Goal: Task Accomplishment & Management: Manage account settings

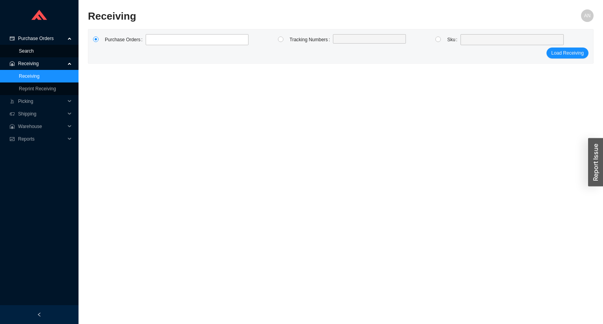
drag, startPoint x: 35, startPoint y: 49, endPoint x: 53, endPoint y: 40, distance: 20.5
click at [34, 49] on link "Search" at bounding box center [26, 50] width 15 height 5
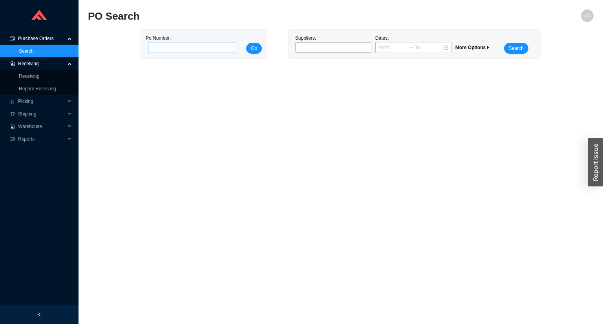
click at [170, 47] on input "tel" at bounding box center [191, 47] width 87 height 11
type input "985835"
click at [246, 43] on button "Go" at bounding box center [254, 48] width 16 height 11
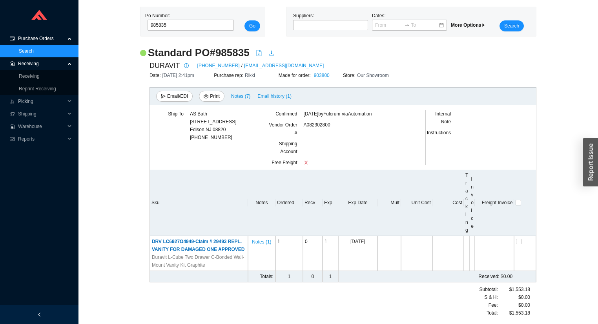
scroll to position [34, 0]
click at [31, 75] on link "Receiving" at bounding box center [29, 75] width 21 height 5
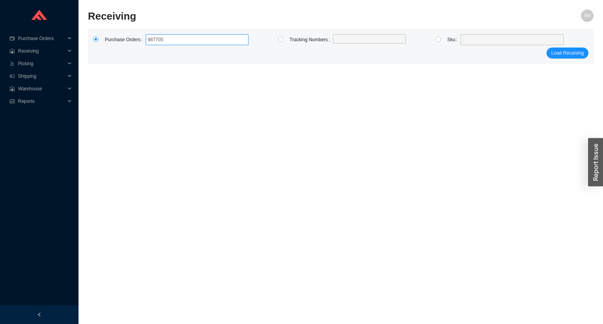
type input "9877053"
type input "987681"
type input "987606"
type input "985494"
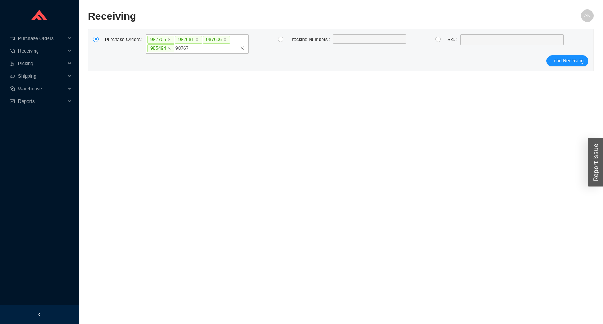
type input "987678"
type input "987589"
type input "987680"
type input "987677"
type input "987851"
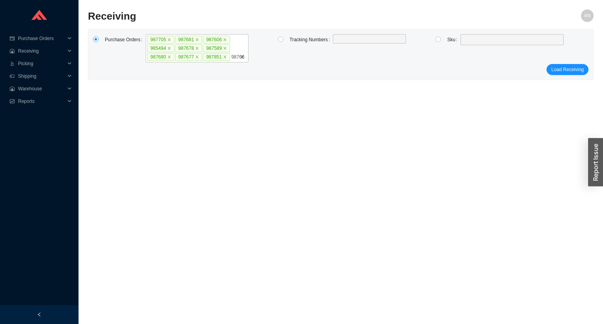
type input "987666"
type input "985492"
type input "986072"
click button "Load Receiving" at bounding box center [567, 78] width 42 height 11
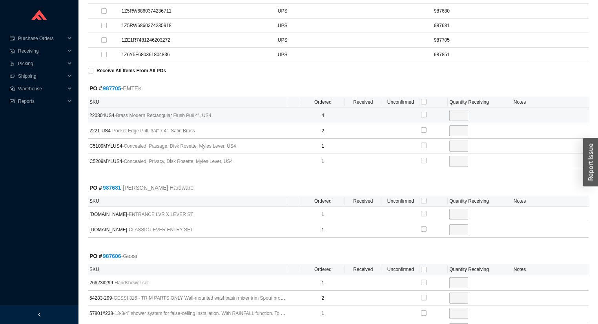
scroll to position [314, 0]
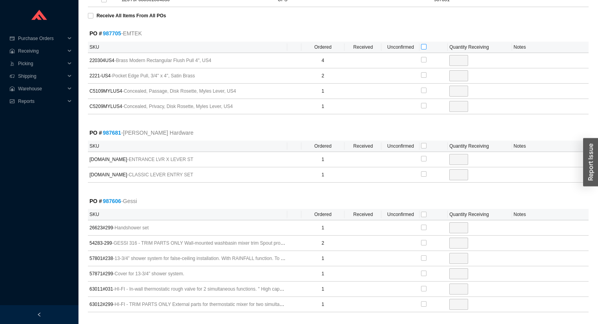
click at [425, 46] on input "checkbox" at bounding box center [423, 46] width 5 height 5
checkbox input "true"
type input "4"
checkbox input "true"
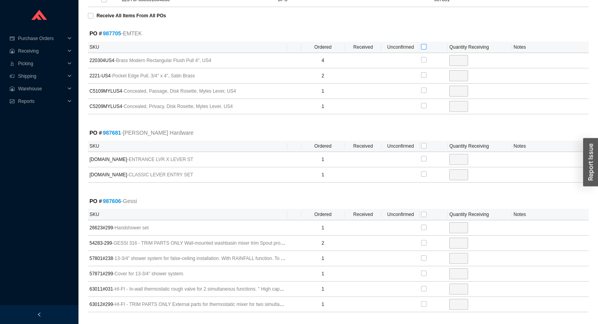
type input "2"
checkbox input "true"
type input "1"
checkbox input "true"
type input "1"
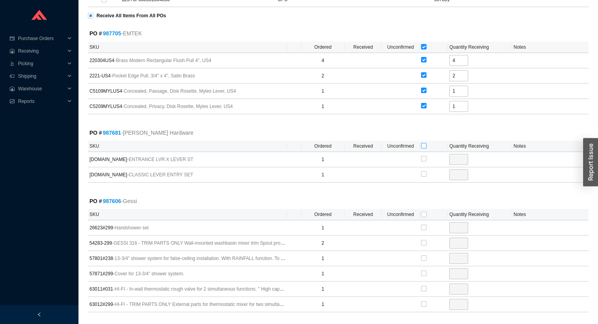
click at [424, 143] on input "checkbox" at bounding box center [423, 145] width 5 height 5
checkbox input "true"
type input "1"
checkbox input "true"
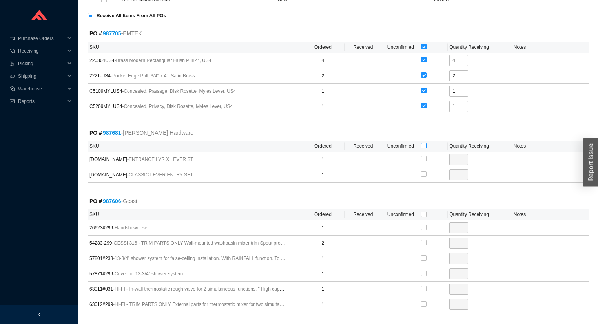
type input "1"
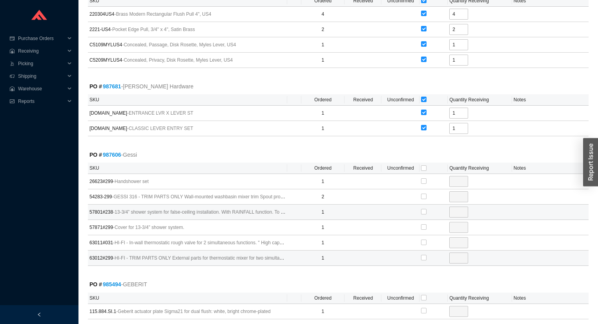
scroll to position [408, 0]
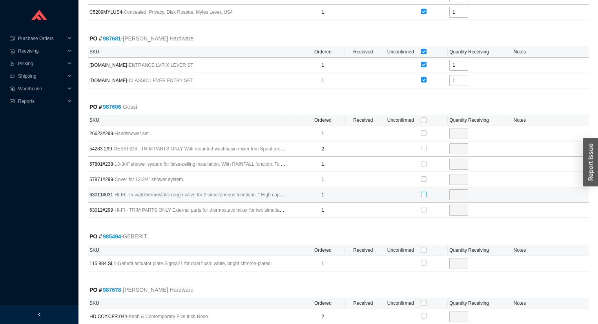
click at [424, 191] on input "checkbox" at bounding box center [423, 193] width 5 height 5
checkbox input "true"
type input "1"
click at [424, 247] on input "checkbox" at bounding box center [423, 249] width 5 height 5
checkbox input "true"
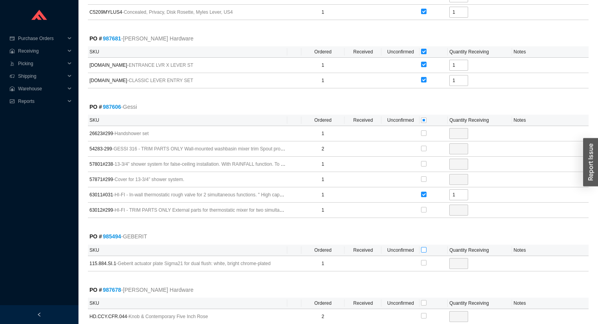
checkbox input "true"
type input "1"
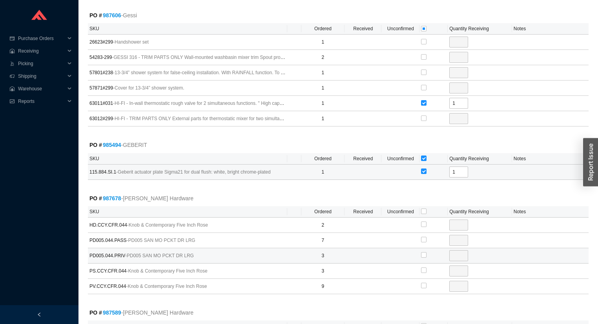
scroll to position [534, 0]
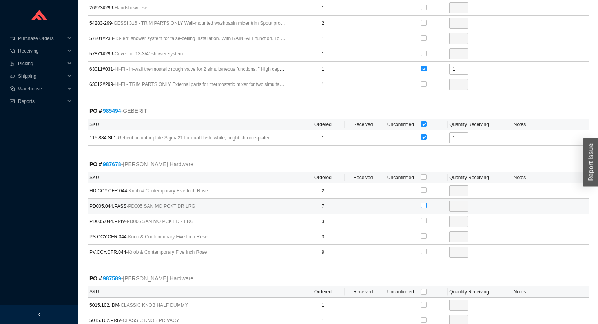
click at [424, 202] on input "checkbox" at bounding box center [423, 204] width 5 height 5
checkbox input "true"
type input "7"
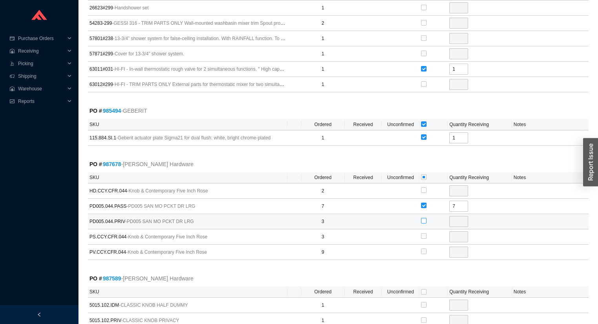
click at [425, 219] on input "checkbox" at bounding box center [423, 220] width 5 height 5
checkbox input "true"
type input "3"
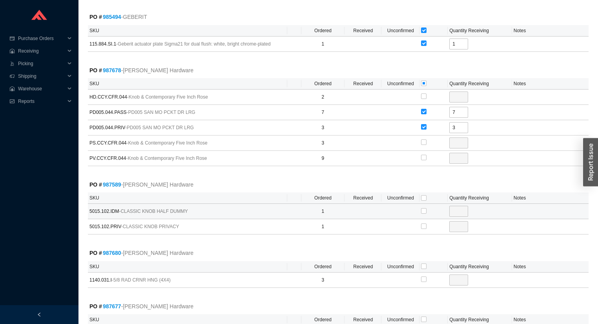
scroll to position [628, 0]
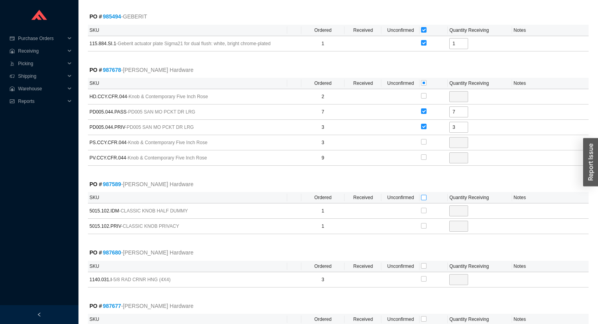
click at [425, 195] on input "checkbox" at bounding box center [423, 197] width 5 height 5
checkbox input "true"
type input "1"
checkbox input "true"
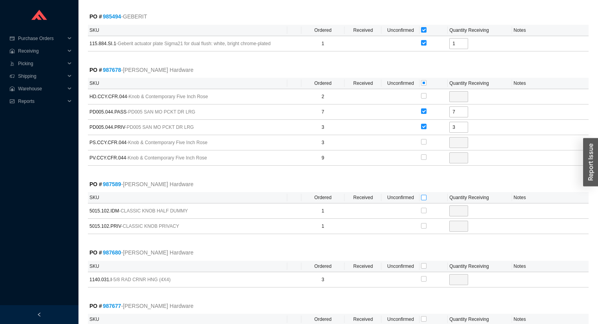
type input "1"
click at [422, 263] on input "checkbox" at bounding box center [423, 265] width 5 height 5
checkbox input "true"
type input "3"
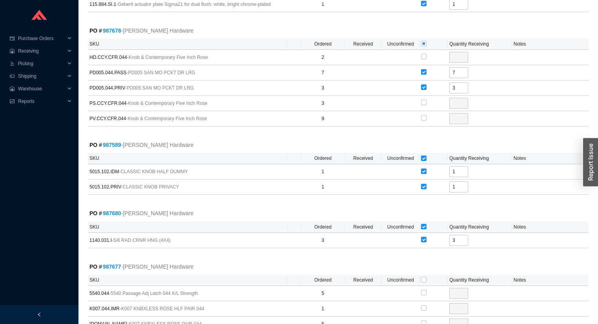
scroll to position [816, 0]
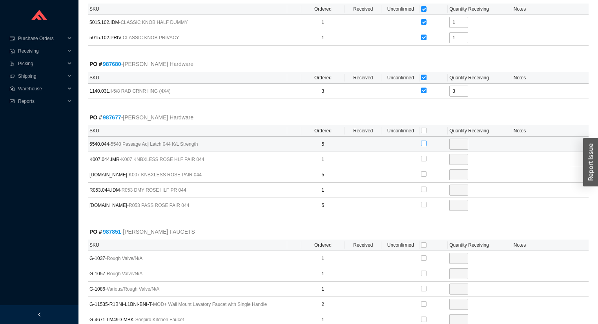
click at [424, 140] on input "checkbox" at bounding box center [423, 142] width 5 height 5
checkbox input "true"
type input "5"
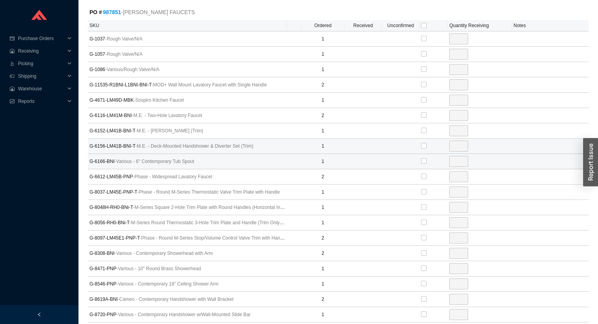
scroll to position [1036, 0]
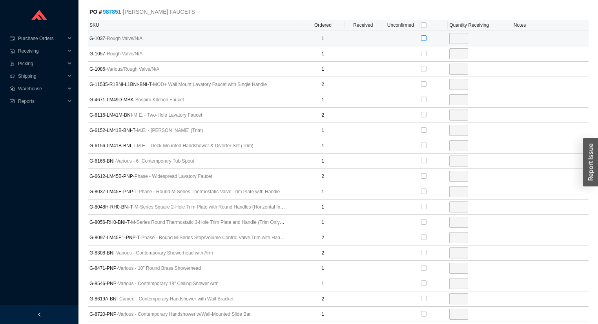
click at [424, 35] on input "checkbox" at bounding box center [423, 37] width 5 height 5
checkbox input "true"
type input "1"
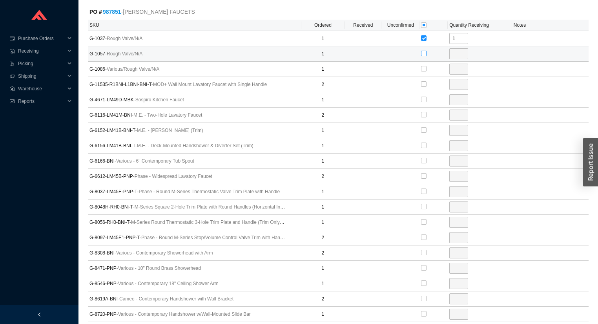
click at [424, 51] on input "checkbox" at bounding box center [423, 53] width 5 height 5
checkbox input "true"
type input "1"
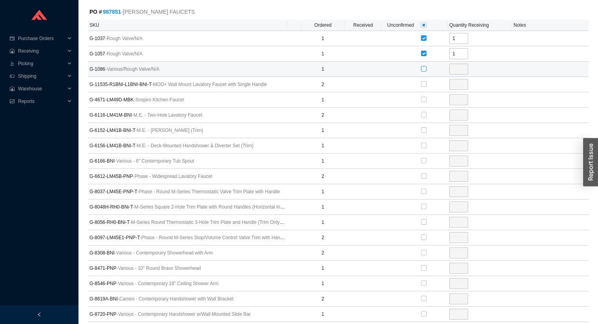
click at [423, 66] on input "checkbox" at bounding box center [423, 68] width 5 height 5
checkbox input "true"
type input "1"
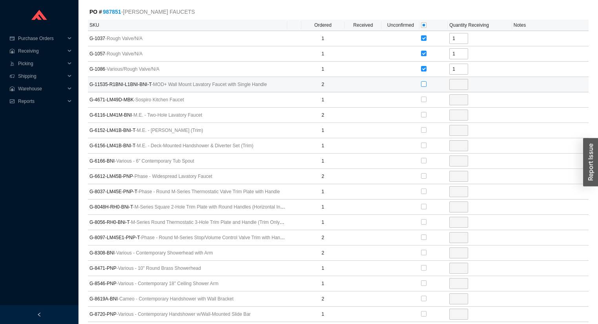
click at [423, 81] on input "checkbox" at bounding box center [423, 83] width 5 height 5
checkbox input "true"
type input "2"
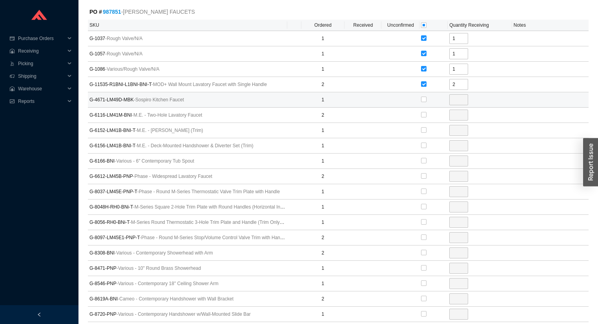
click at [428, 94] on div at bounding box center [433, 100] width 25 height 12
click at [423, 97] on input "checkbox" at bounding box center [423, 99] width 5 height 5
checkbox input "true"
type input "1"
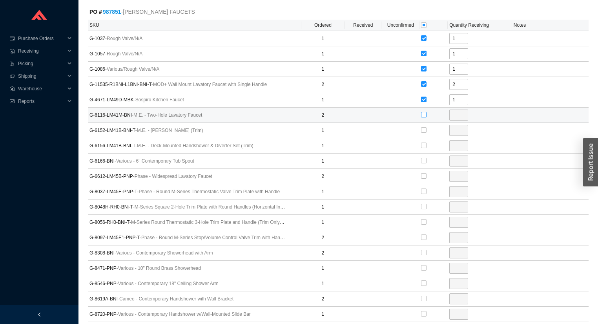
click at [422, 112] on input "checkbox" at bounding box center [423, 114] width 5 height 5
checkbox input "true"
type input "2"
click at [422, 112] on input "checkbox" at bounding box center [423, 114] width 5 height 5
checkbox input "false"
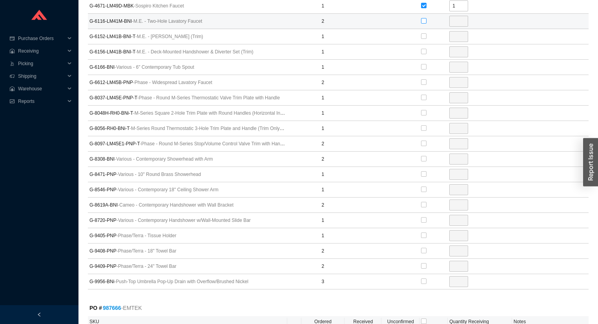
scroll to position [1130, 0]
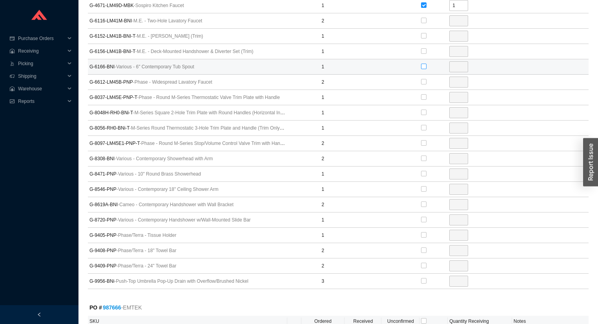
click at [424, 64] on input "checkbox" at bounding box center [423, 66] width 5 height 5
checkbox input "true"
type input "1"
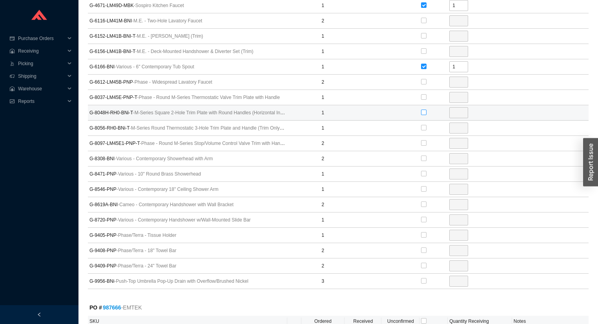
click at [424, 109] on input "checkbox" at bounding box center [423, 111] width 5 height 5
checkbox input "true"
type input "1"
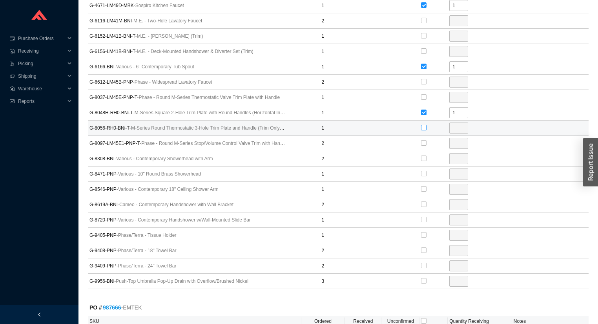
click at [421, 125] on input "checkbox" at bounding box center [423, 127] width 5 height 5
checkbox input "true"
type input "1"
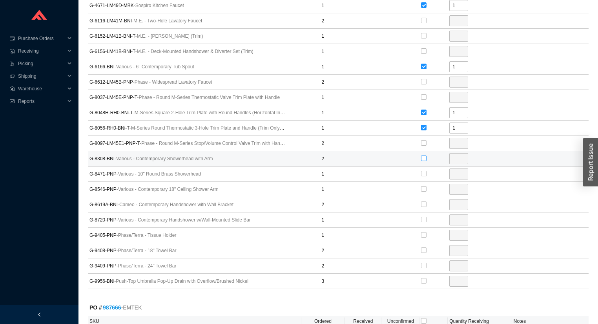
click at [425, 155] on input "checkbox" at bounding box center [423, 157] width 5 height 5
checkbox input "true"
type input "2"
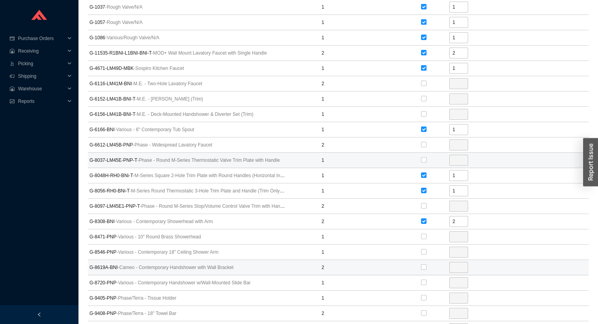
scroll to position [1161, 0]
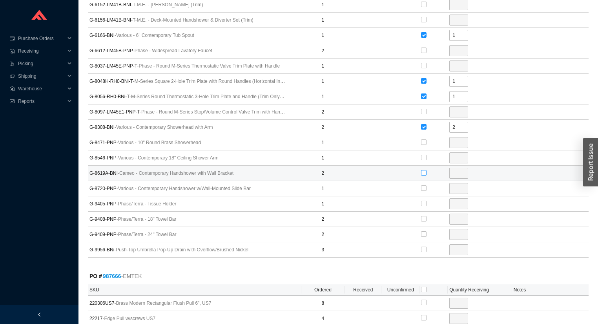
click at [424, 170] on input "checkbox" at bounding box center [423, 172] width 5 height 5
checkbox input "true"
type input "2"
click at [424, 246] on input "checkbox" at bounding box center [423, 248] width 5 height 5
checkbox input "true"
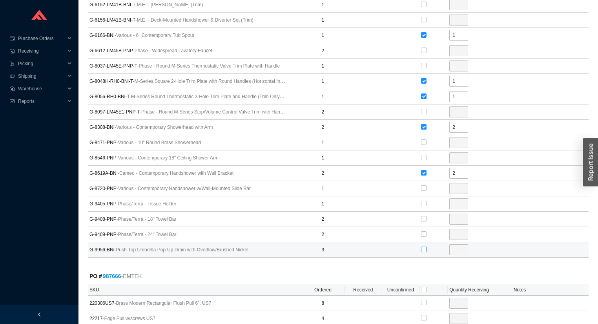
type input "3"
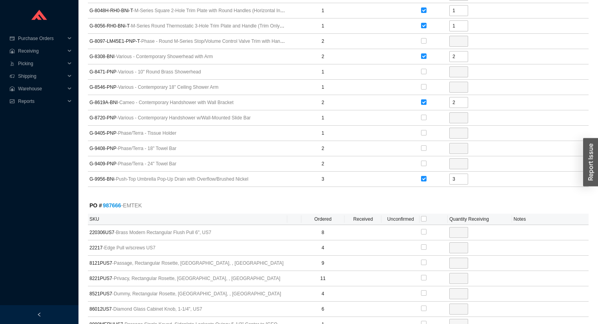
scroll to position [1287, 0]
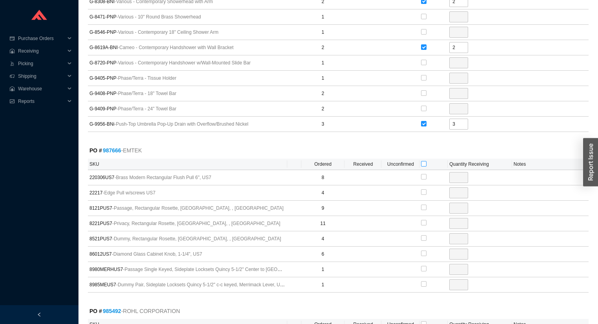
click at [423, 161] on input "checkbox" at bounding box center [423, 163] width 5 height 5
checkbox input "true"
type input "8"
checkbox input "true"
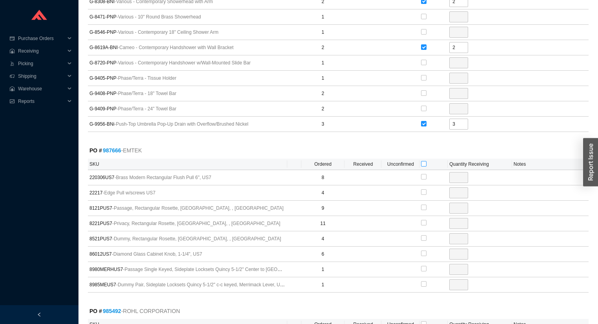
type input "4"
checkbox input "true"
type input "9"
checkbox input "true"
type input "11"
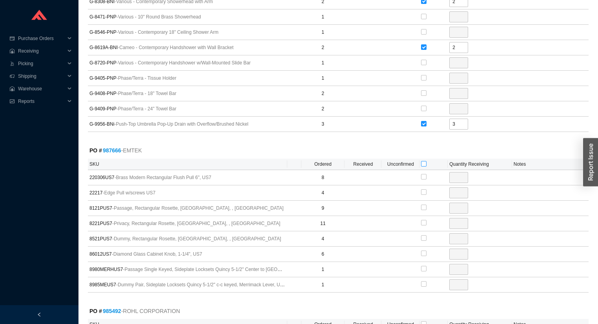
checkbox input "true"
type input "4"
checkbox input "true"
type input "6"
checkbox input "true"
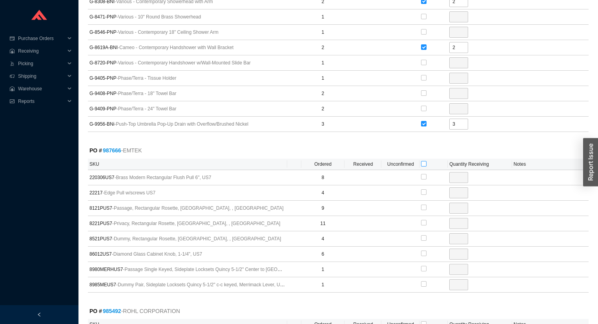
type input "1"
checkbox input "true"
type input "1"
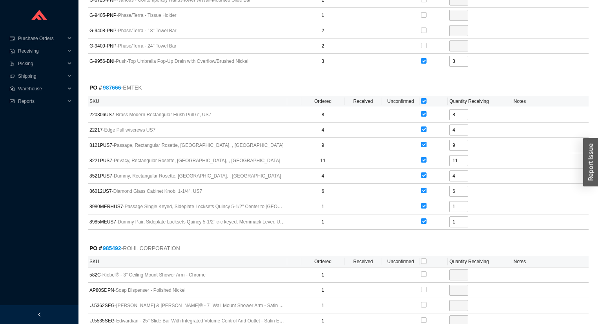
scroll to position [1444, 0]
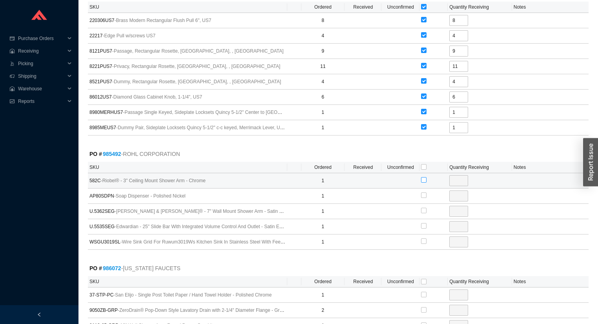
click at [423, 177] on input "checkbox" at bounding box center [423, 179] width 5 height 5
checkbox input "true"
type input "1"
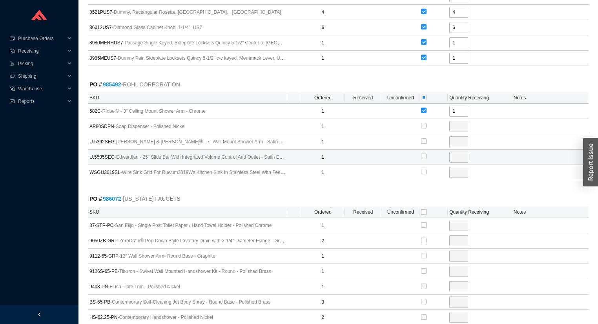
scroll to position [1601, 0]
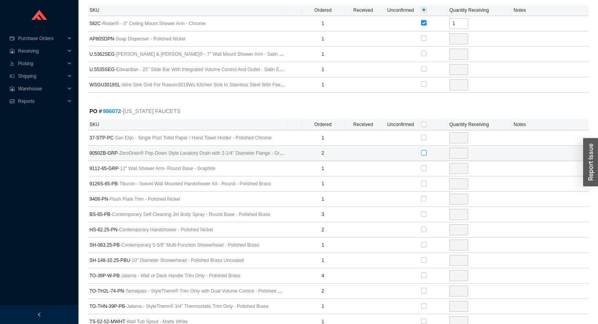
click at [423, 150] on input "checkbox" at bounding box center [423, 152] width 5 height 5
checkbox input "true"
type input "2"
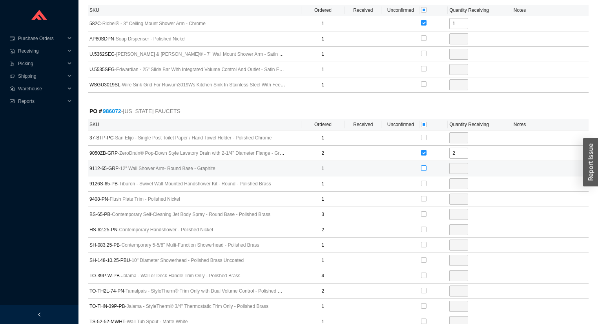
click at [423, 165] on input "checkbox" at bounding box center [423, 167] width 5 height 5
checkbox input "true"
type input "1"
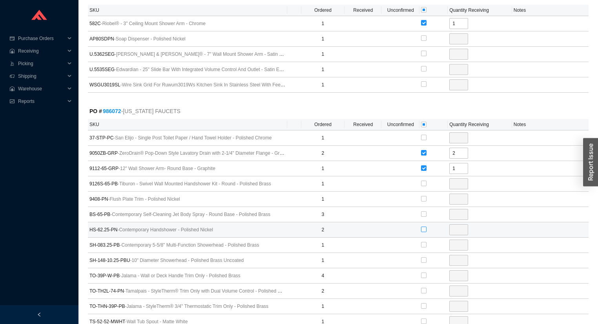
click at [424, 226] on input "checkbox" at bounding box center [423, 228] width 5 height 5
checkbox input "true"
type input "2"
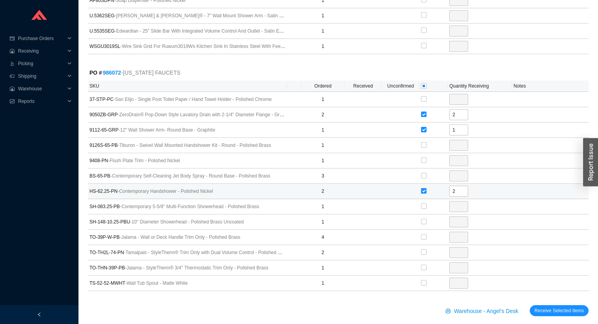
scroll to position [1640, 0]
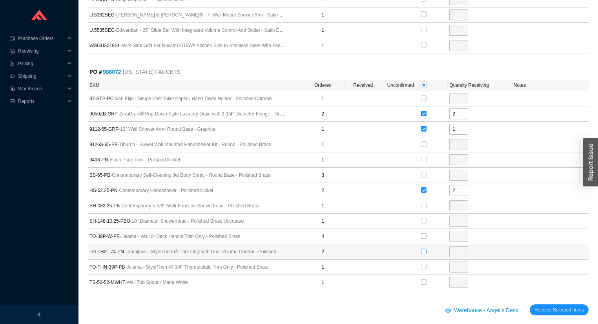
click at [424, 248] on input "checkbox" at bounding box center [423, 250] width 5 height 5
checkbox input "true"
type input "2"
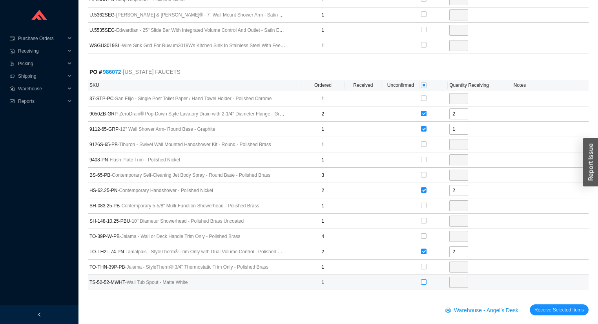
click at [424, 279] on input "checkbox" at bounding box center [423, 281] width 5 height 5
checkbox input "true"
type input "1"
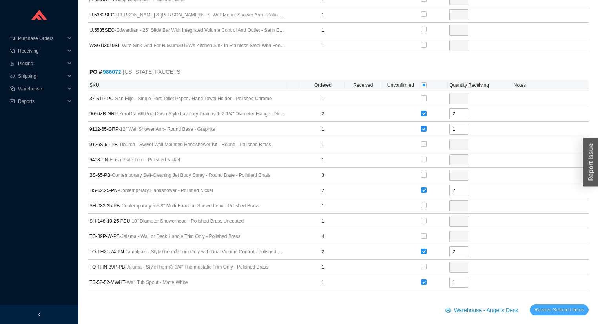
click at [543, 306] on span "Receive Selected Items" at bounding box center [558, 310] width 49 height 8
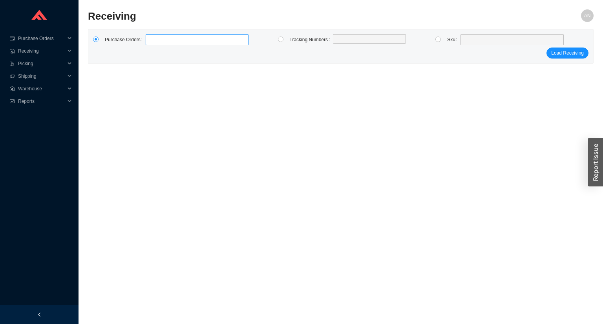
click at [167, 39] on label at bounding box center [197, 39] width 103 height 11
click at [152, 39] on input at bounding box center [149, 39] width 5 height 9
type input "969879"
type input "982379"
type input "984121"
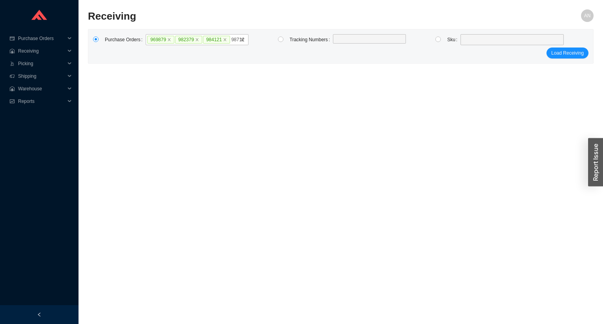
type input "987125"
type input "985825"
type input "986629"
type input "969703"
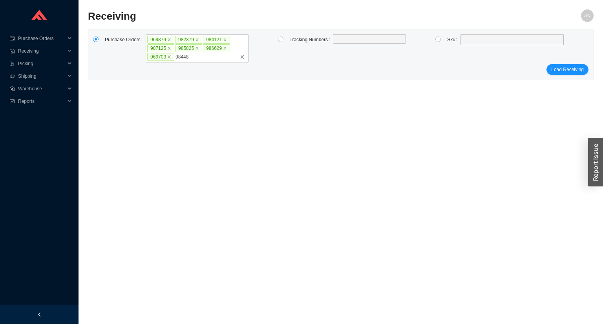
type input "984482"
click button "Load Receiving" at bounding box center [567, 69] width 42 height 11
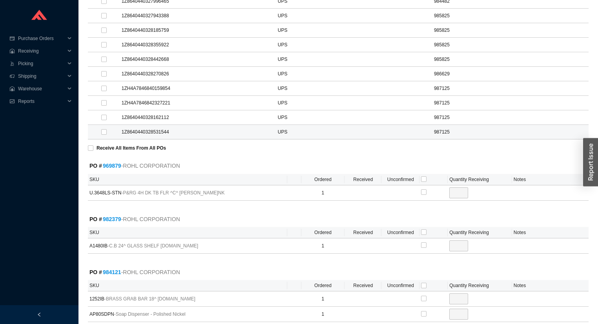
scroll to position [314, 0]
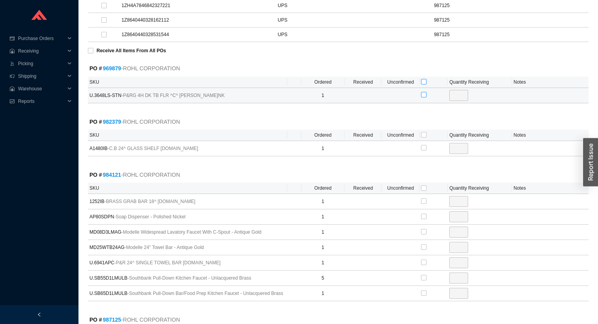
drag, startPoint x: 421, startPoint y: 78, endPoint x: 421, endPoint y: 94, distance: 15.7
click at [422, 79] on input "checkbox" at bounding box center [423, 81] width 5 height 5
checkbox input "true"
type input "1"
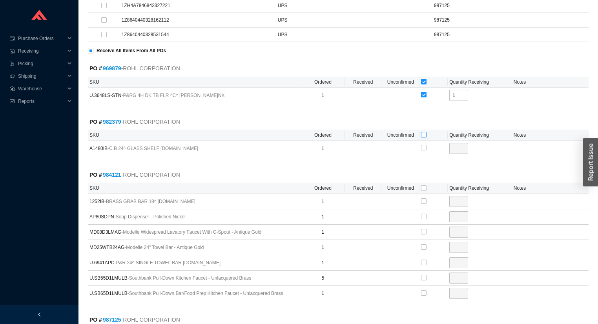
click at [422, 133] on input "checkbox" at bounding box center [423, 134] width 5 height 5
checkbox input "true"
type input "1"
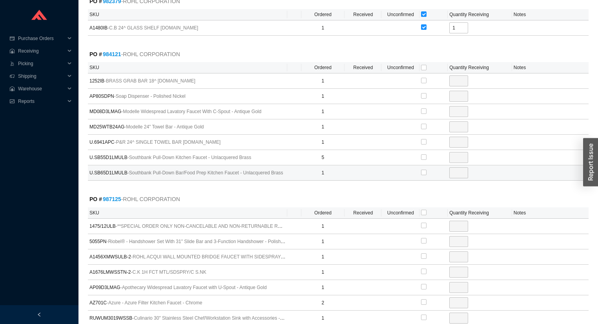
scroll to position [439, 0]
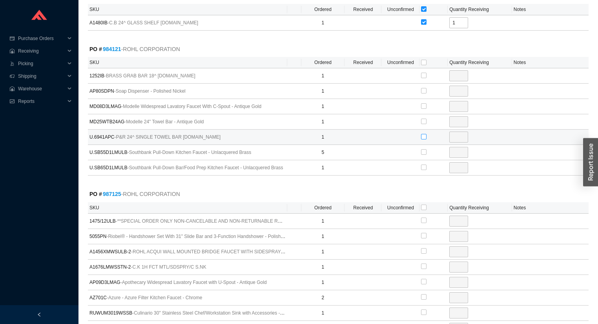
click at [423, 134] on input "checkbox" at bounding box center [423, 136] width 5 height 5
checkbox input "true"
type input "1"
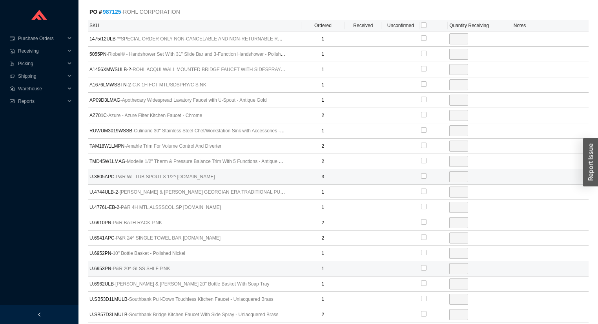
scroll to position [690, 0]
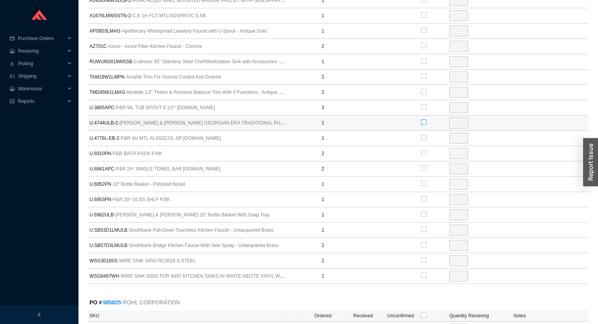
click at [423, 119] on input "checkbox" at bounding box center [423, 121] width 5 height 5
checkbox input "true"
type input "1"
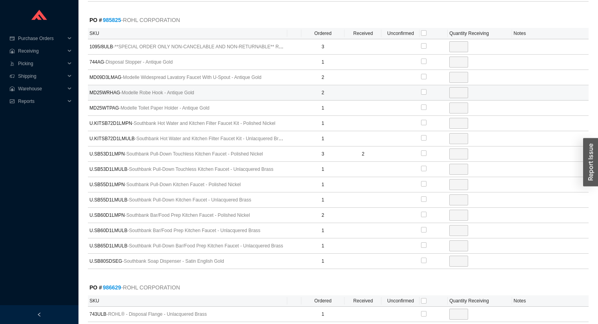
scroll to position [973, 0]
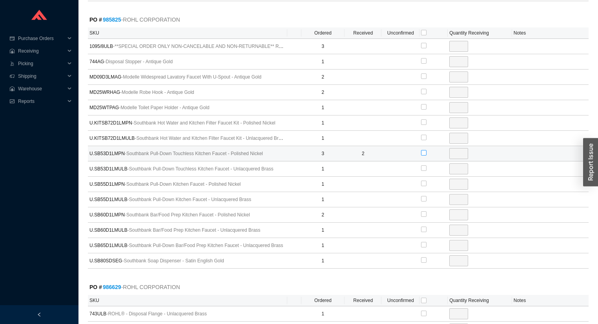
click at [422, 150] on input "checkbox" at bounding box center [423, 152] width 5 height 5
checkbox input "true"
type input "1"
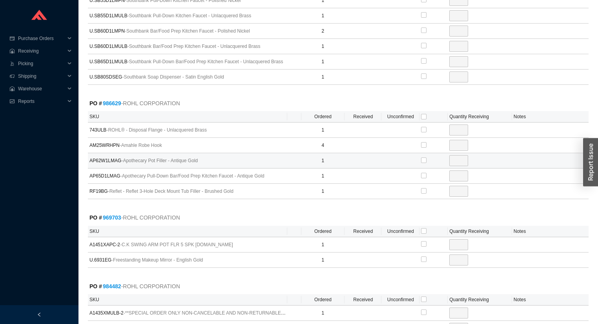
scroll to position [1193, 0]
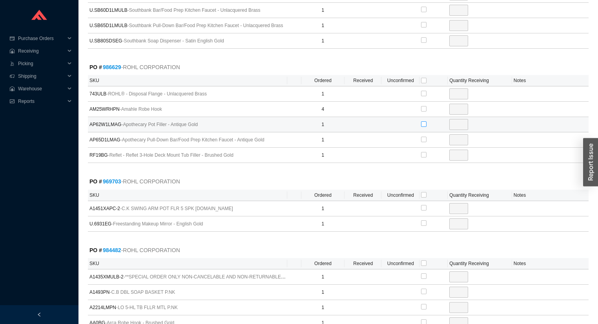
click at [424, 121] on input "checkbox" at bounding box center [423, 123] width 5 height 5
checkbox input "true"
type input "1"
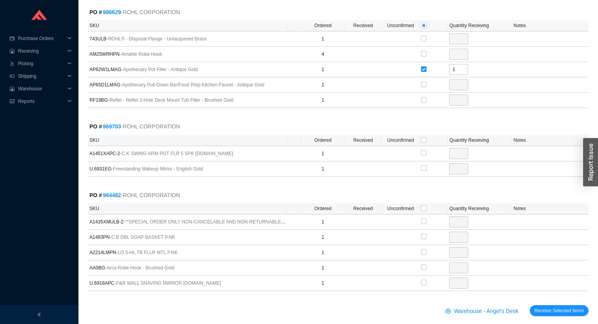
scroll to position [1250, 0]
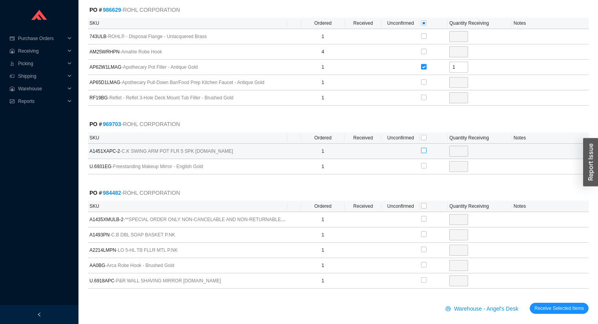
click at [425, 148] on input "checkbox" at bounding box center [423, 150] width 5 height 5
checkbox input "true"
type input "1"
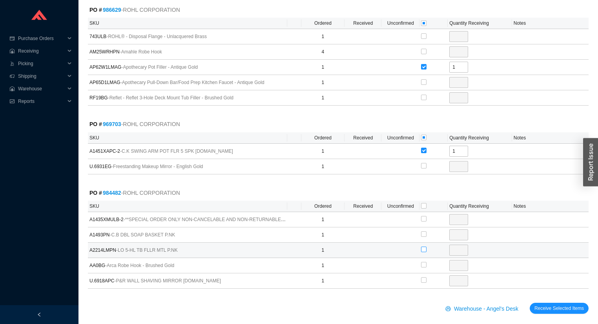
click at [421, 246] on input "checkbox" at bounding box center [423, 248] width 5 height 5
checkbox input "true"
type input "1"
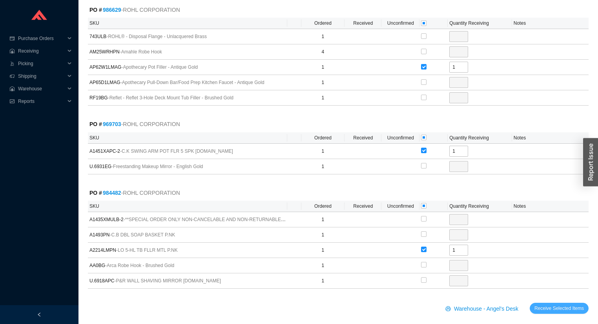
click at [545, 304] on span "Receive Selected Items" at bounding box center [558, 308] width 49 height 8
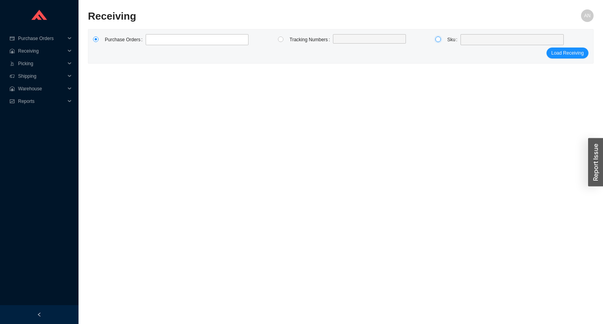
click at [439, 39] on input "radio" at bounding box center [437, 38] width 5 height 5
radio input "true"
click at [463, 41] on span at bounding box center [511, 40] width 97 height 10
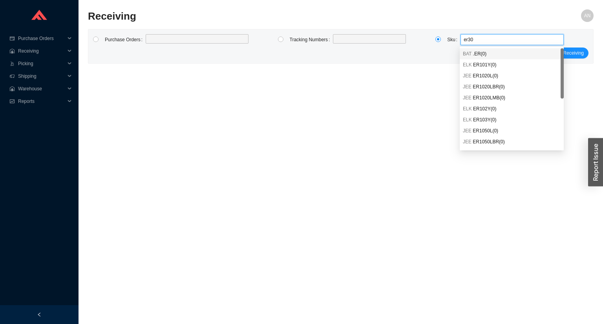
type input "er308"
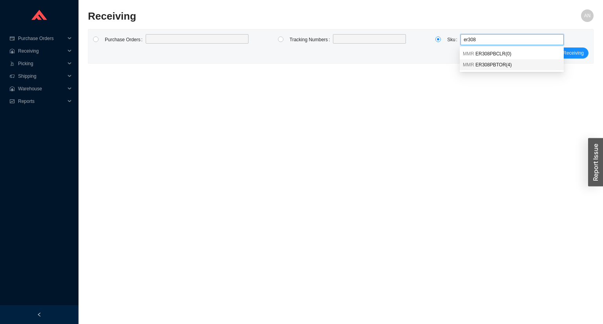
click at [483, 63] on span "ER308PBTOR ( 4 )" at bounding box center [493, 64] width 36 height 5
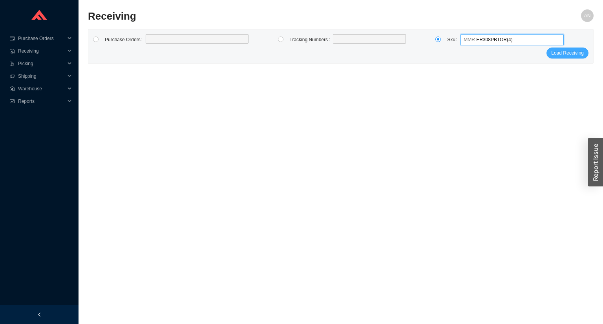
click at [580, 53] on span "Load Receiving" at bounding box center [567, 53] width 33 height 8
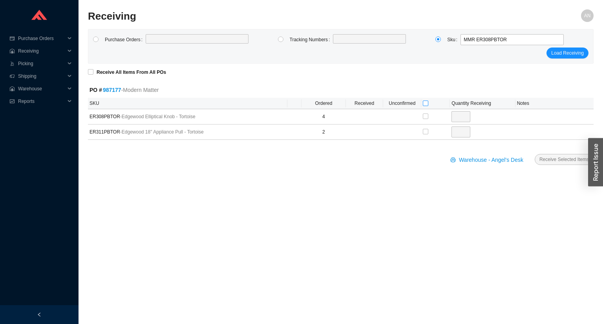
click at [426, 103] on input "checkbox" at bounding box center [425, 102] width 5 height 5
checkbox input "true"
type input "4"
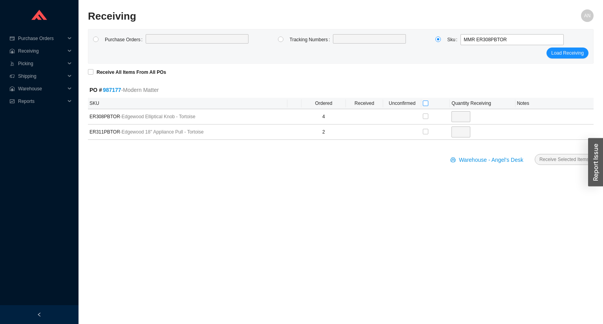
checkbox input "true"
type input "2"
click at [554, 159] on span "Receive Selected Items" at bounding box center [563, 159] width 49 height 8
radio input "true"
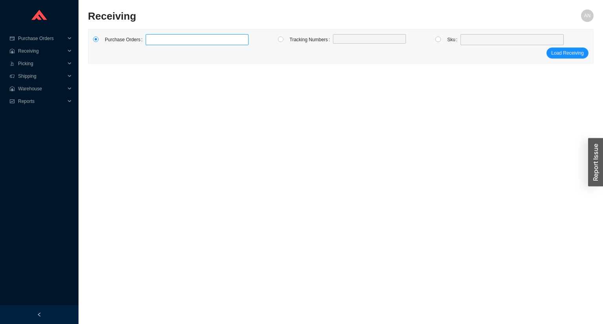
click at [154, 40] on label at bounding box center [197, 39] width 103 height 11
click at [152, 40] on input at bounding box center [149, 39] width 5 height 9
type input "972461"
click at [49, 39] on span "Purchase Orders" at bounding box center [41, 38] width 47 height 13
drag, startPoint x: 48, startPoint y: 55, endPoint x: 52, endPoint y: 53, distance: 4.5
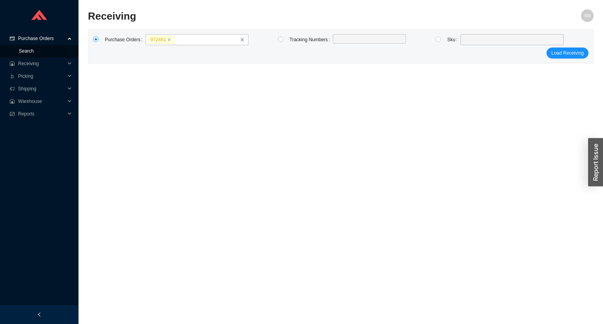
click at [34, 54] on link "Search" at bounding box center [26, 50] width 15 height 5
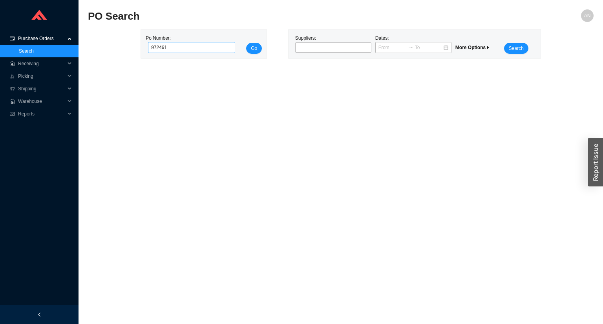
type input "972461"
click button "Go" at bounding box center [254, 48] width 16 height 11
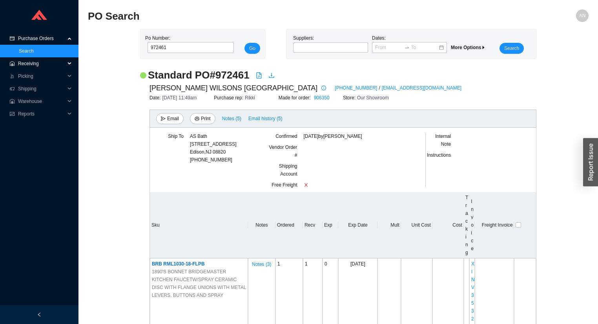
click at [46, 66] on span "Receiving" at bounding box center [41, 63] width 47 height 13
click at [40, 76] on link "Receiving" at bounding box center [29, 75] width 21 height 5
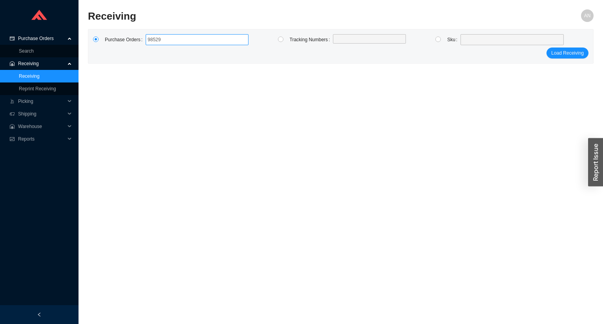
type input "985296"
type input "987668"
click button "Load Receiving" at bounding box center [567, 52] width 42 height 11
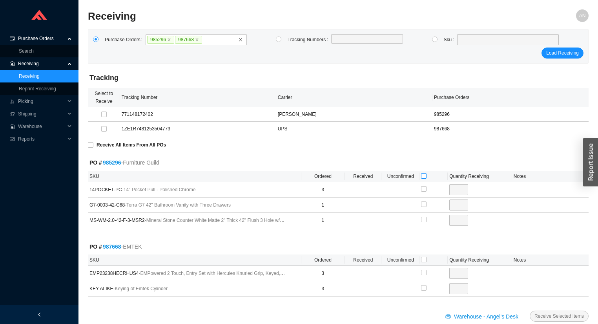
click at [425, 173] on input "checkbox" at bounding box center [423, 175] width 5 height 5
checkbox input "true"
type input "3"
checkbox input "true"
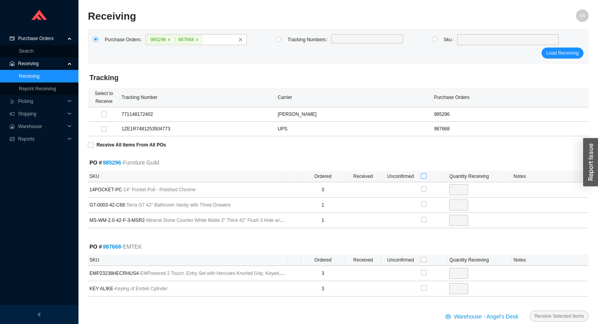
type input "1"
checkbox input "true"
type input "1"
click at [423, 259] on input "checkbox" at bounding box center [423, 259] width 5 height 5
checkbox input "true"
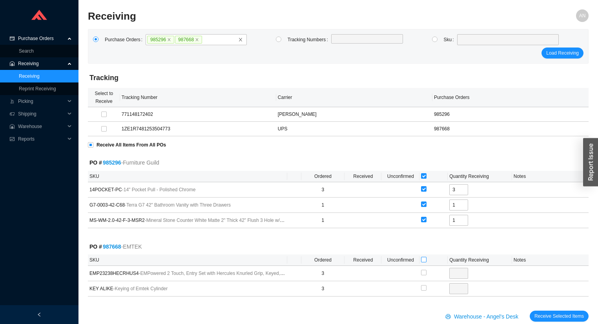
checkbox input "true"
type input "3"
checkbox input "true"
type input "3"
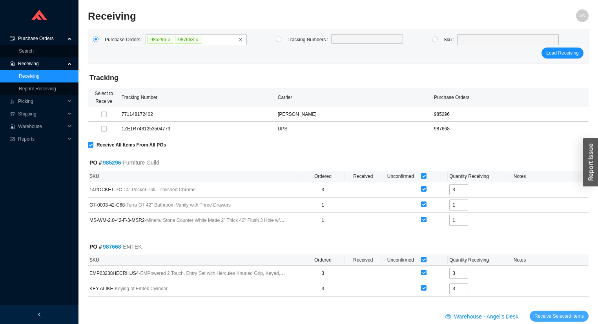
click at [553, 315] on span "Receive Selected Items" at bounding box center [558, 316] width 49 height 8
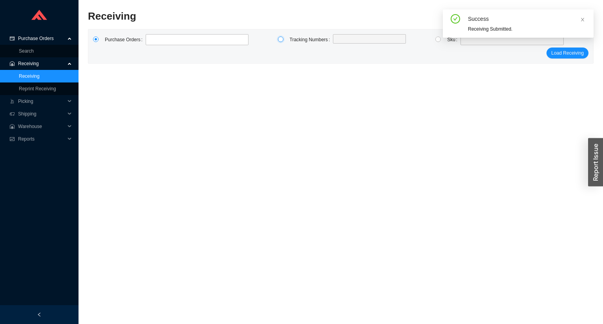
click at [281, 39] on input "radio" at bounding box center [280, 38] width 5 height 5
radio input "true"
click at [339, 38] on label at bounding box center [369, 39] width 73 height 11
click at [339, 38] on input at bounding box center [336, 39] width 5 height 9
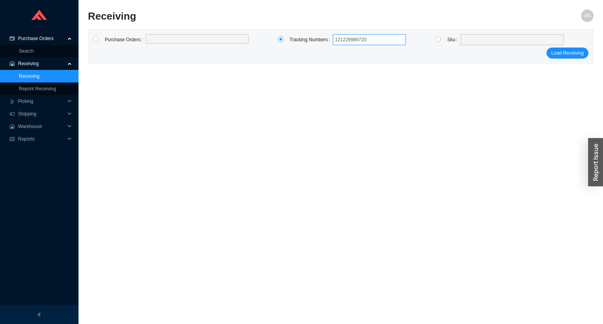
type input "1212299897204"
click at [546, 47] on button "Load Receiving" at bounding box center [567, 52] width 42 height 11
type input "121399897204"
click button "Load Receiving" at bounding box center [567, 52] width 42 height 11
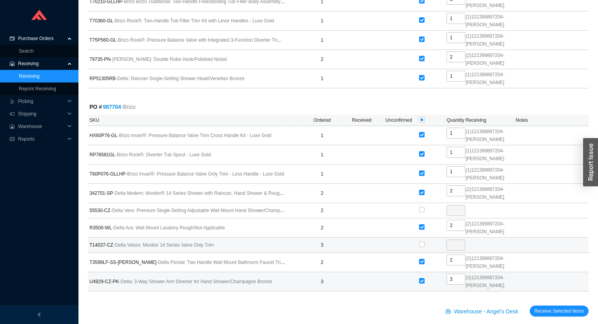
scroll to position [1764, 0]
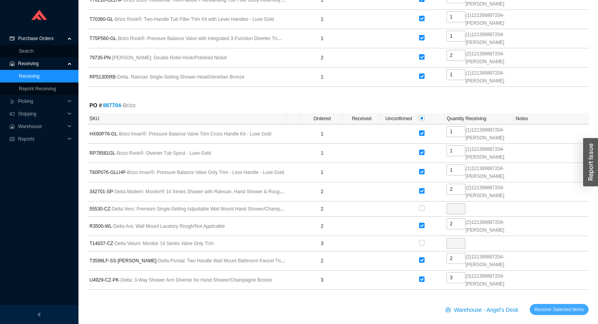
click at [550, 305] on span "Receive Selected Items" at bounding box center [558, 309] width 49 height 8
radio input "true"
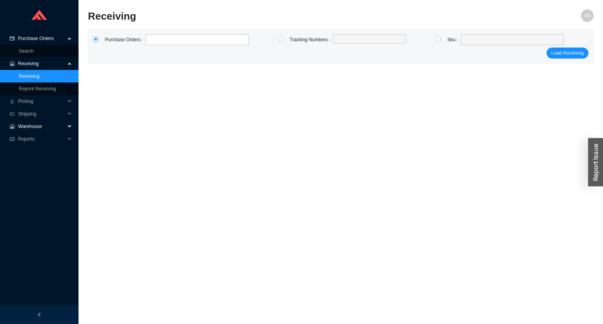
click at [29, 128] on span "Warehouse" at bounding box center [41, 126] width 47 height 13
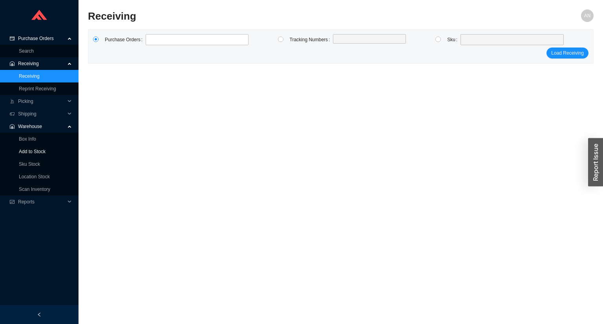
click at [31, 149] on link "Add to Stock" at bounding box center [32, 151] width 27 height 5
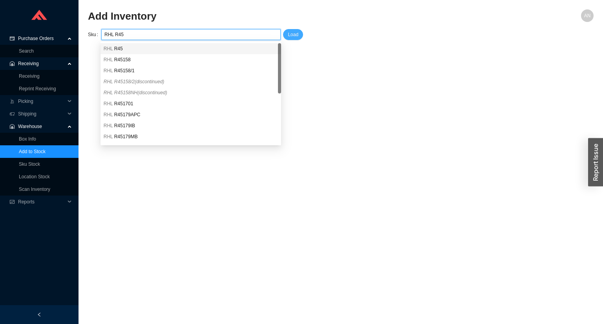
type input "RHL R45"
click at [291, 31] on span "Load" at bounding box center [293, 35] width 11 height 8
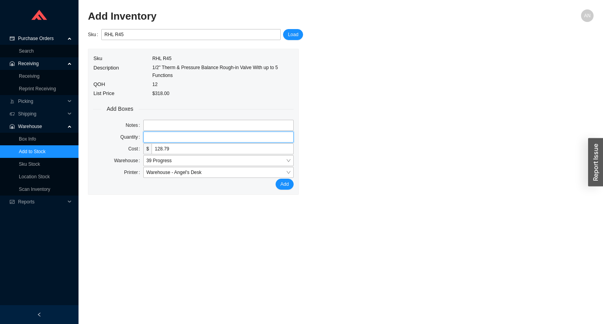
click at [148, 137] on input "tel" at bounding box center [218, 136] width 150 height 11
type input "1"
click at [275, 179] on button "Add" at bounding box center [284, 184] width 18 height 11
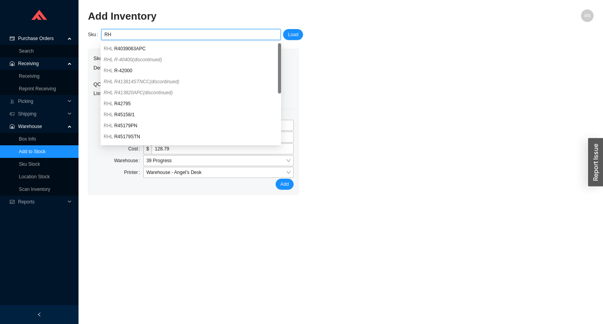
type input "R"
paste input "BZO 65035LF-GL-ECO"
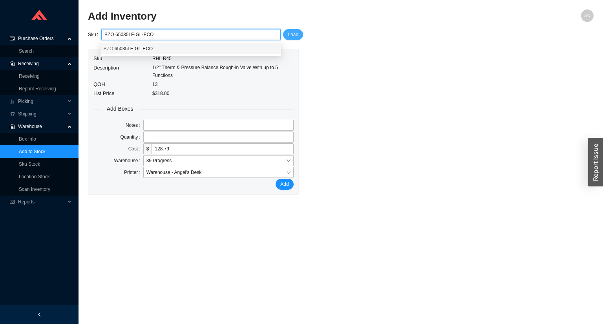
type input "BZO 65035LF-GL-ECO"
click at [289, 34] on span "Load" at bounding box center [293, 35] width 11 height 8
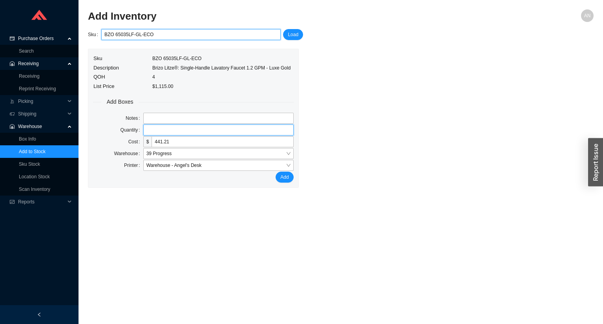
click at [160, 129] on input "tel" at bounding box center [218, 129] width 150 height 11
type input "2"
click at [275, 171] on button "Add" at bounding box center [284, 176] width 18 height 11
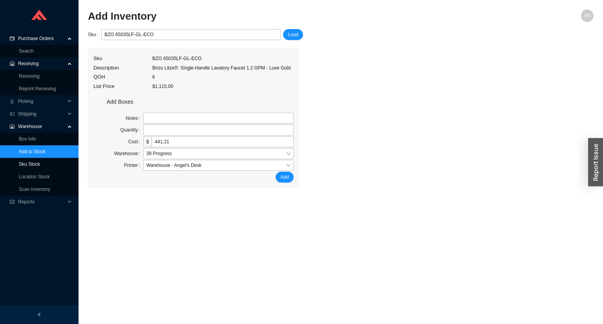
click at [33, 162] on link "Sku Stock" at bounding box center [29, 163] width 21 height 5
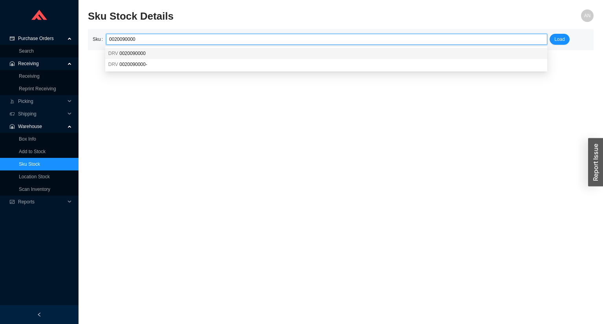
click at [129, 53] on span "0020090000" at bounding box center [132, 53] width 26 height 5
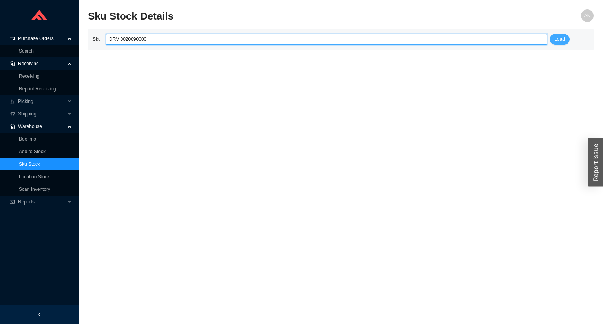
type input "DRV 0020090000"
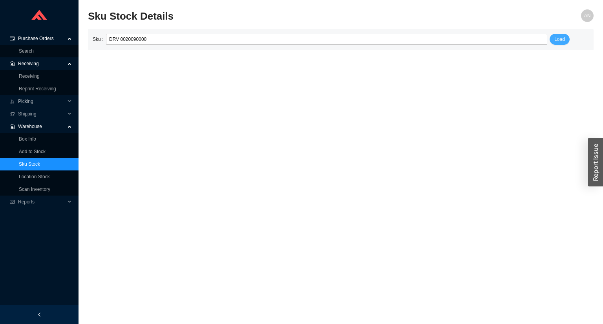
click at [560, 41] on span "Load" at bounding box center [559, 39] width 11 height 8
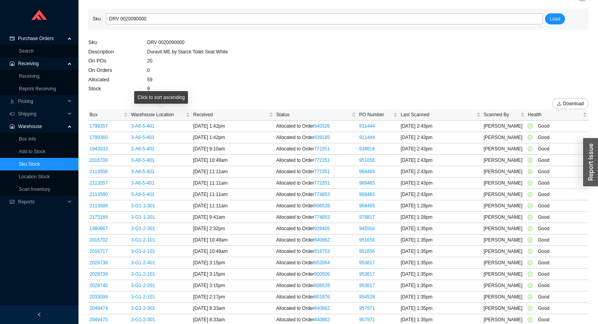
scroll to position [31, 0]
